Goal: Transaction & Acquisition: Subscribe to service/newsletter

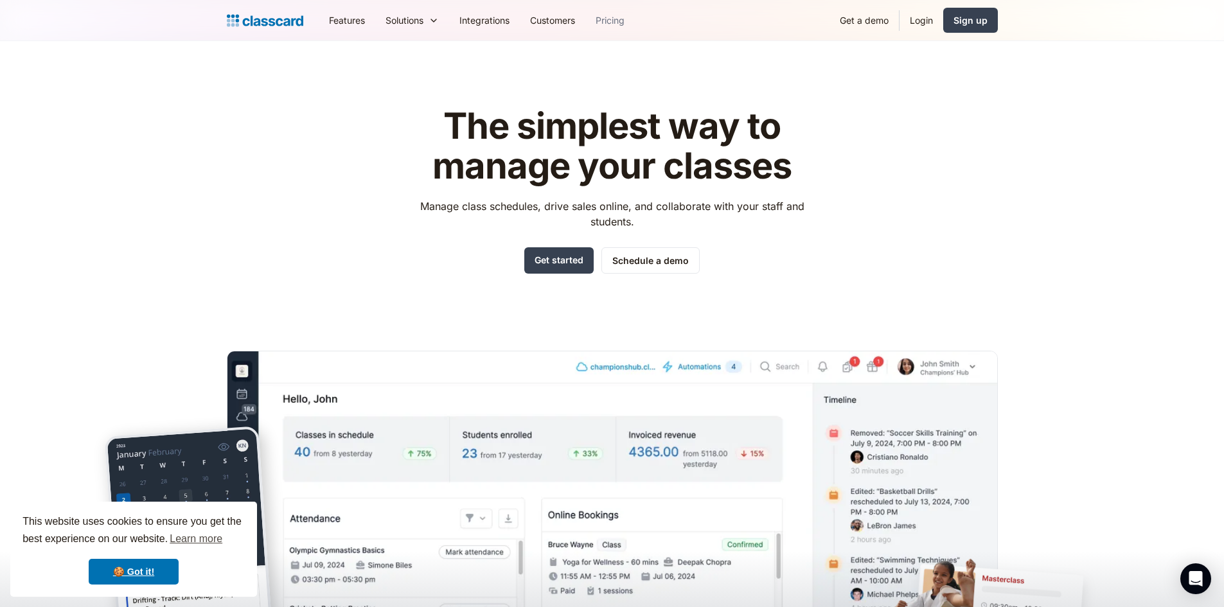
click at [628, 10] on link "Pricing" at bounding box center [609, 20] width 49 height 29
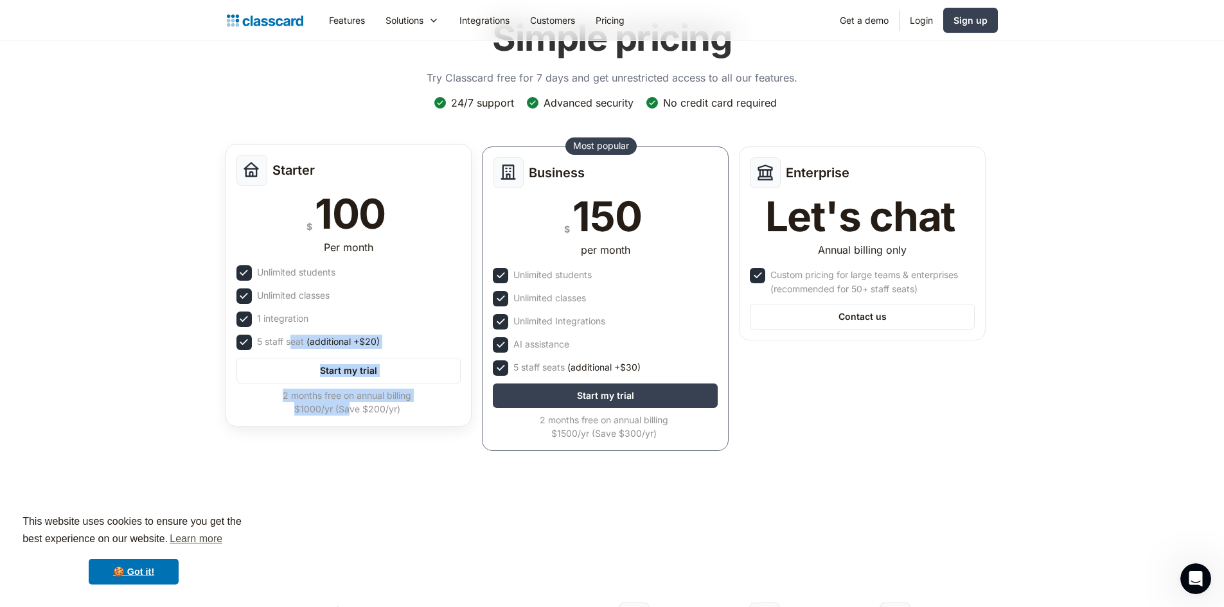
drag, startPoint x: 350, startPoint y: 410, endPoint x: 288, endPoint y: 330, distance: 101.1
click at [288, 330] on div "Starter $ 100 Per month Unlimited students Unlimited classes 1 integration 5 st…" at bounding box center [349, 285] width 247 height 283
click at [278, 328] on div "Starter $ 100 Per month Unlimited students Unlimited classes 1 integration 5 st…" at bounding box center [349, 285] width 247 height 283
click at [297, 297] on div "Unlimited classes" at bounding box center [293, 295] width 73 height 14
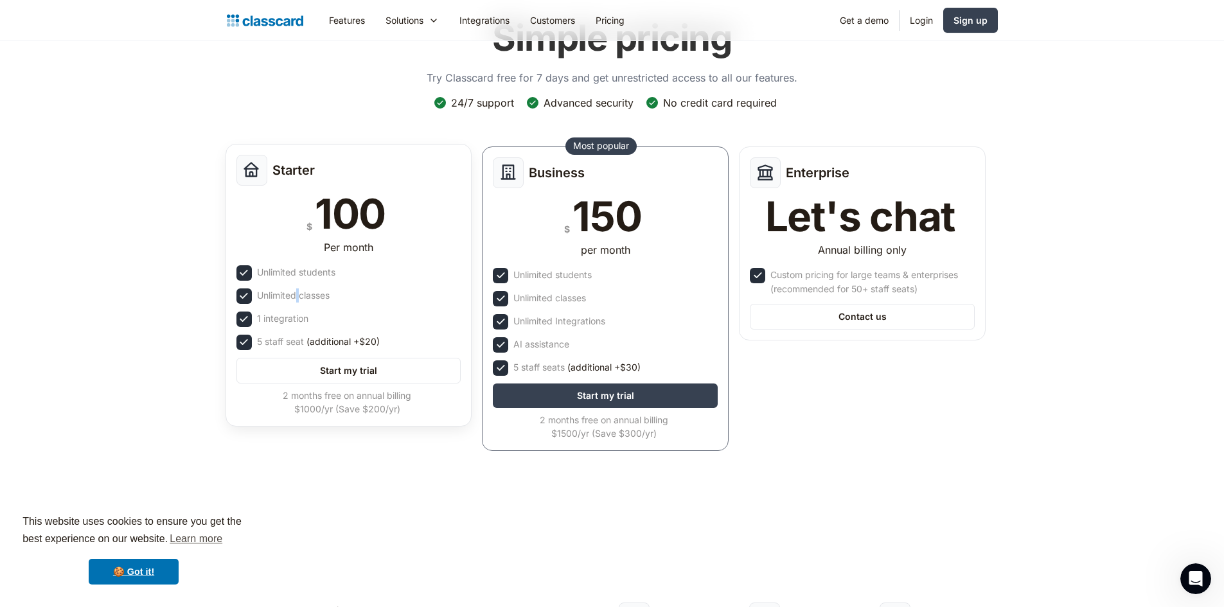
click at [297, 297] on div "Unlimited classes" at bounding box center [293, 295] width 73 height 14
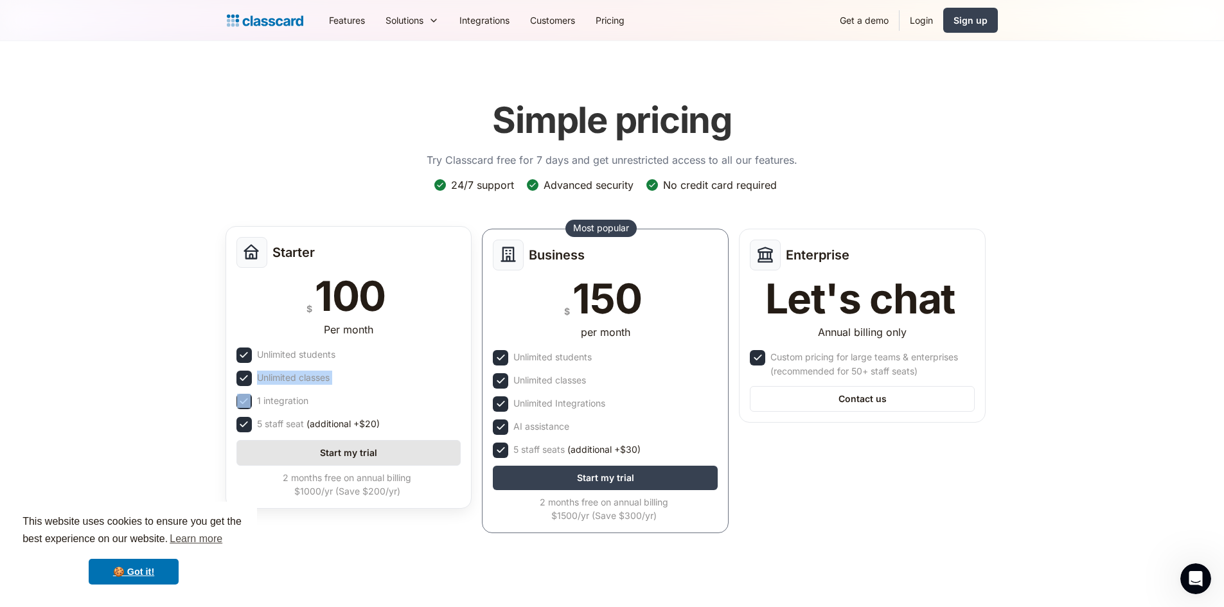
click at [375, 443] on link "Start my trial" at bounding box center [348, 453] width 225 height 26
